Goal: Transaction & Acquisition: Purchase product/service

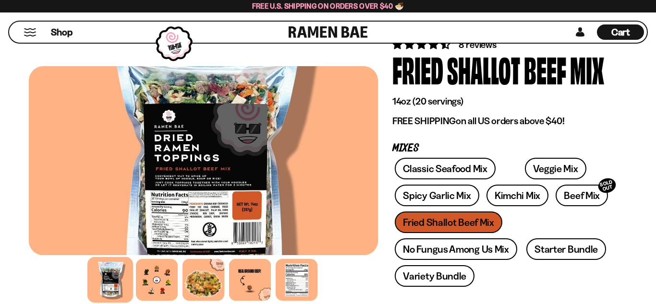
scroll to position [98, 0]
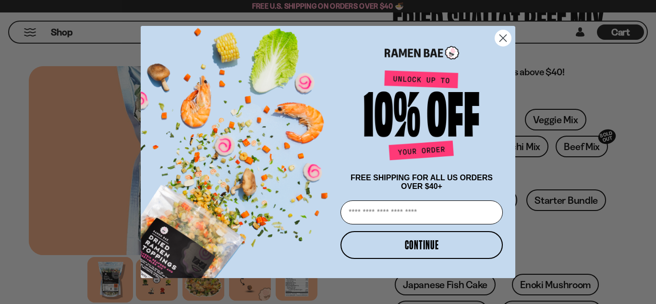
click at [500, 34] on circle "Close dialog" at bounding box center [503, 38] width 16 height 16
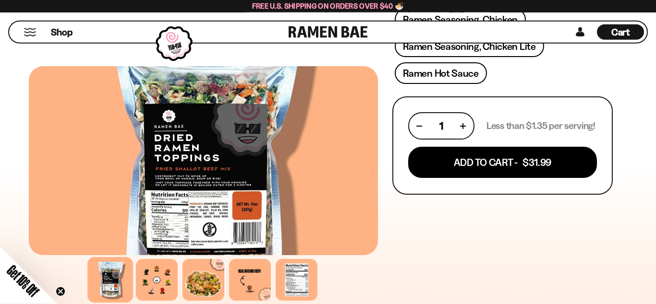
scroll to position [441, 0]
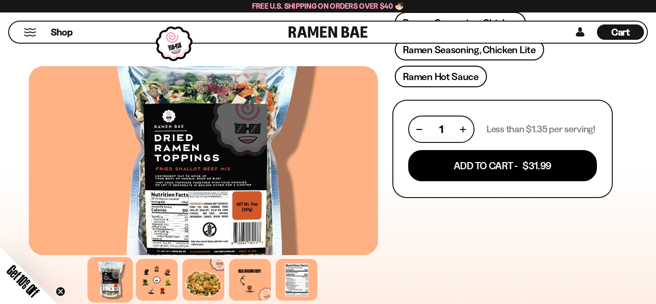
click at [31, 36] on div "Shop" at bounding box center [150, 32] width 277 height 21
click at [29, 32] on button "Mobile Menu Trigger" at bounding box center [30, 32] width 13 height 8
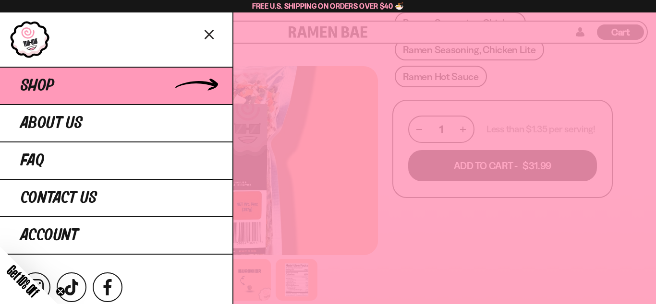
click at [31, 83] on span "Shop" at bounding box center [38, 85] width 34 height 17
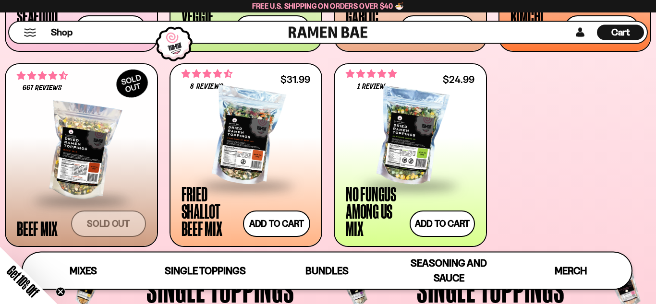
scroll to position [539, 0]
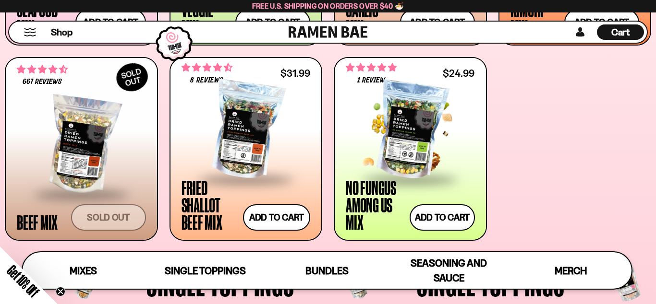
click at [400, 136] on div at bounding box center [410, 131] width 129 height 96
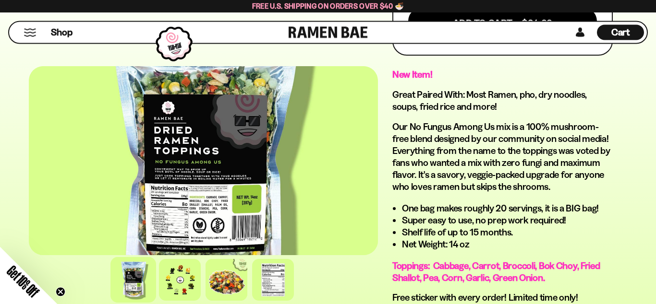
scroll to position [637, 0]
